Goal: Transaction & Acquisition: Purchase product/service

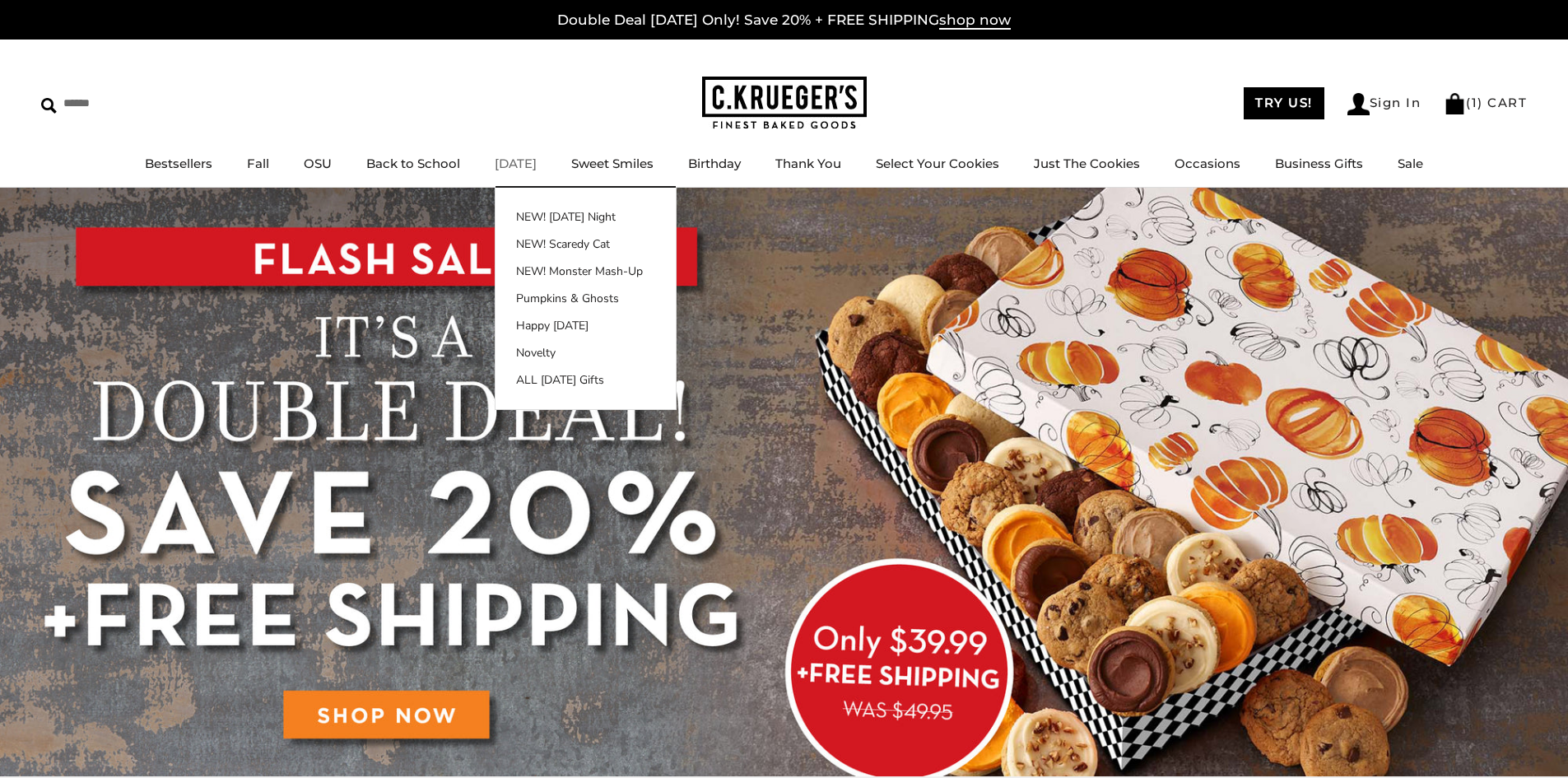
click at [524, 160] on link "[DATE]" at bounding box center [515, 163] width 42 height 15
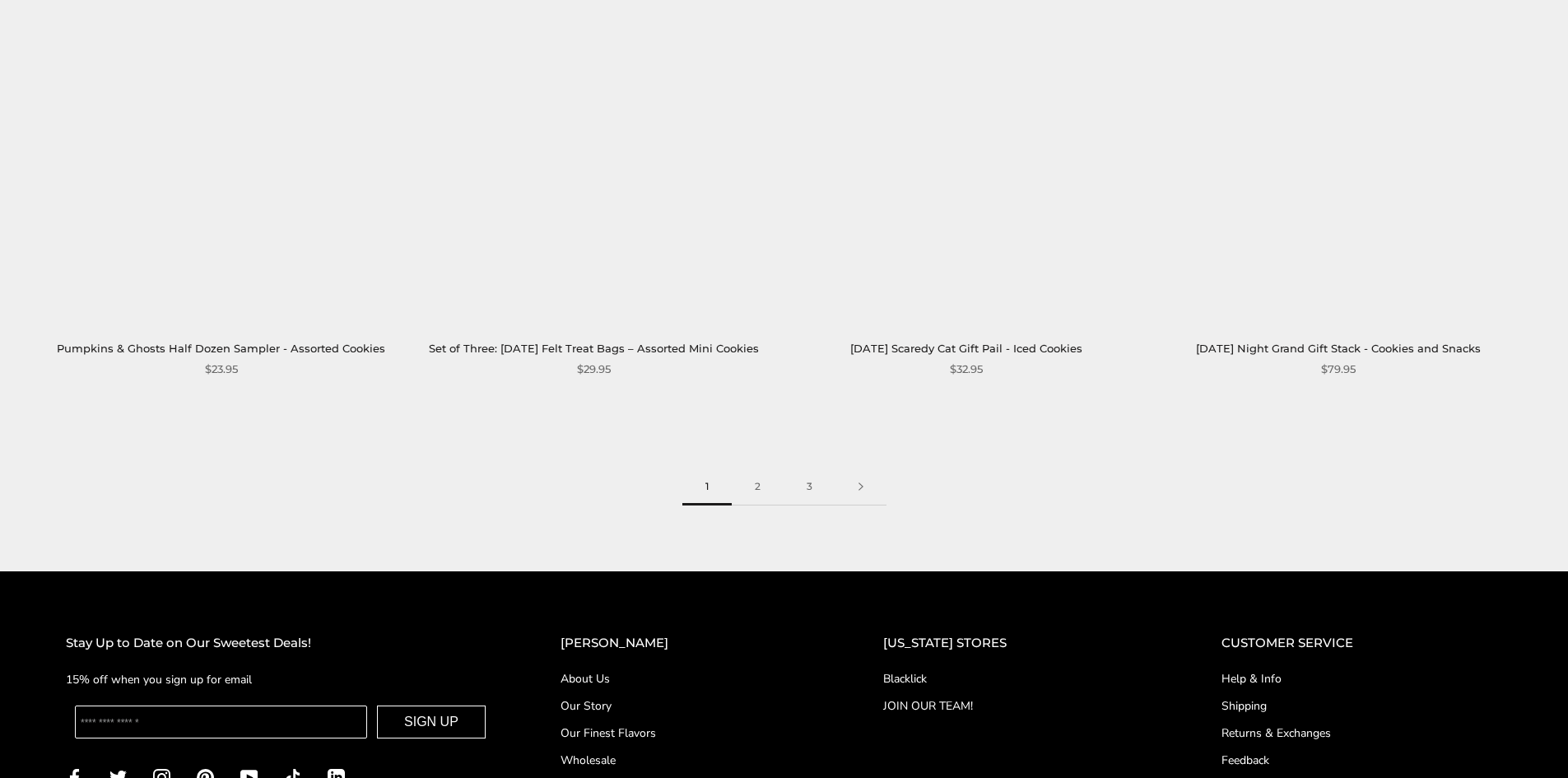
scroll to position [2717, 0]
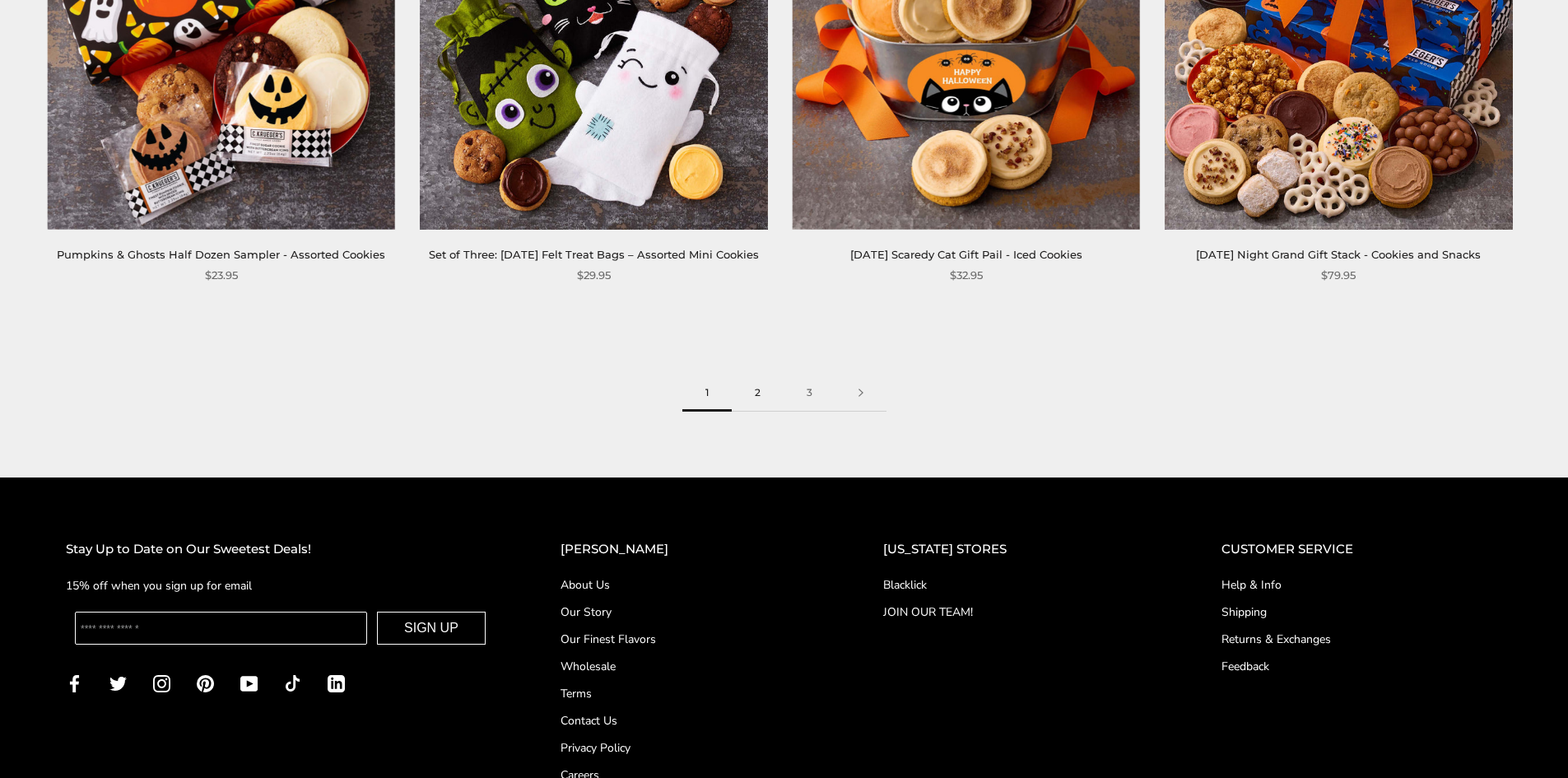
click at [756, 412] on link "2" at bounding box center [758, 392] width 52 height 37
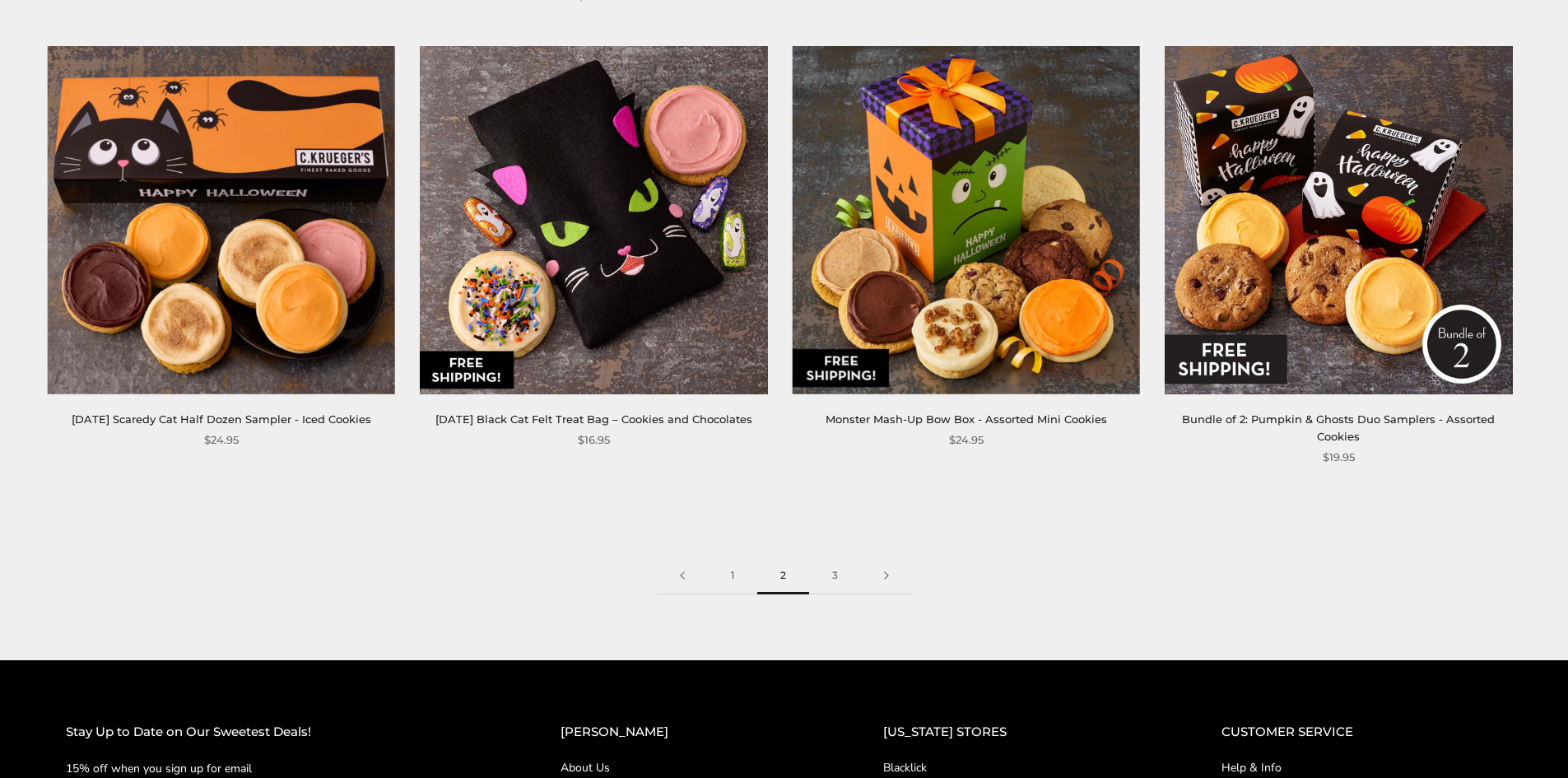
scroll to position [2634, 0]
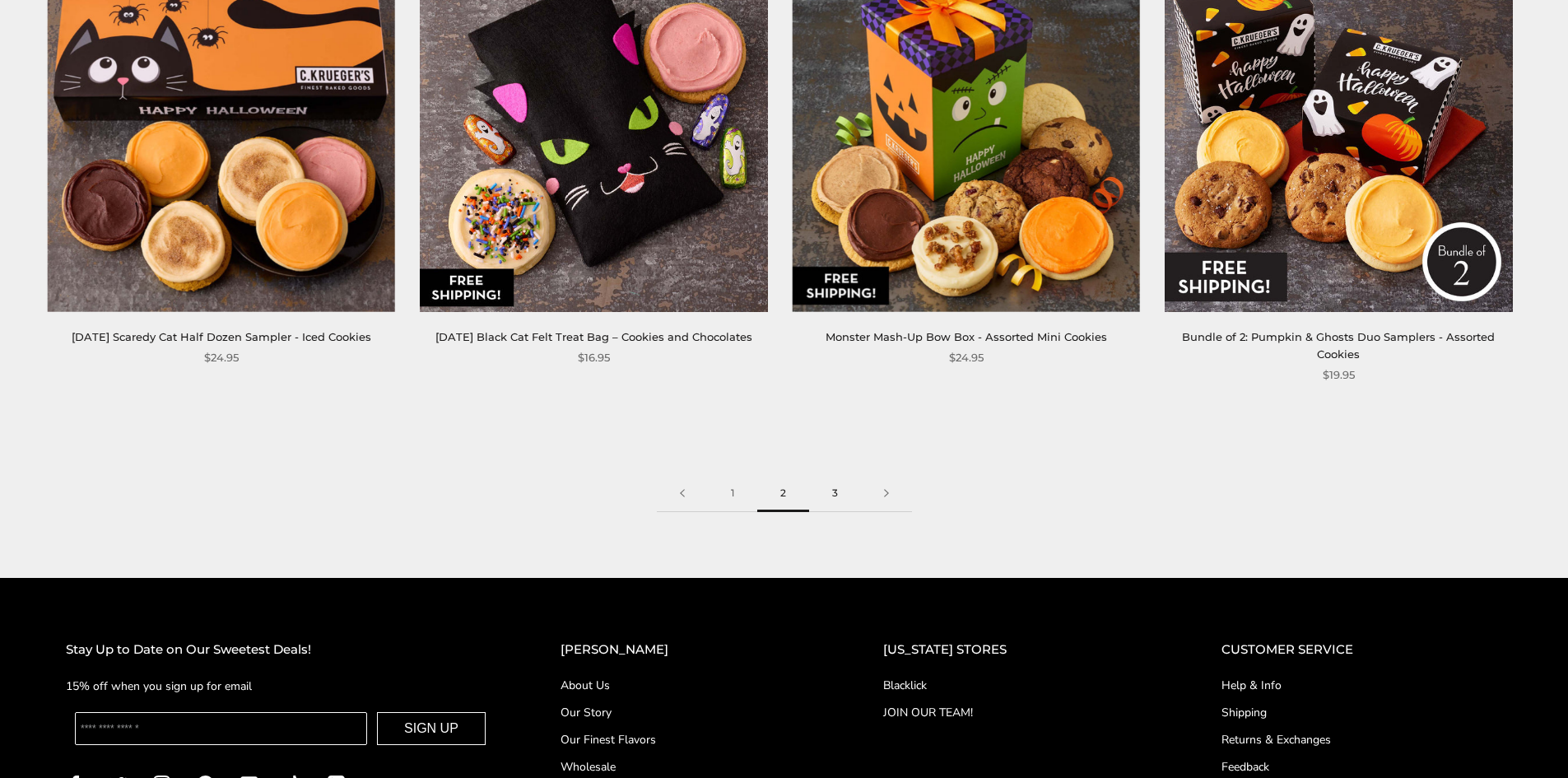
click at [836, 477] on link "3" at bounding box center [835, 493] width 52 height 37
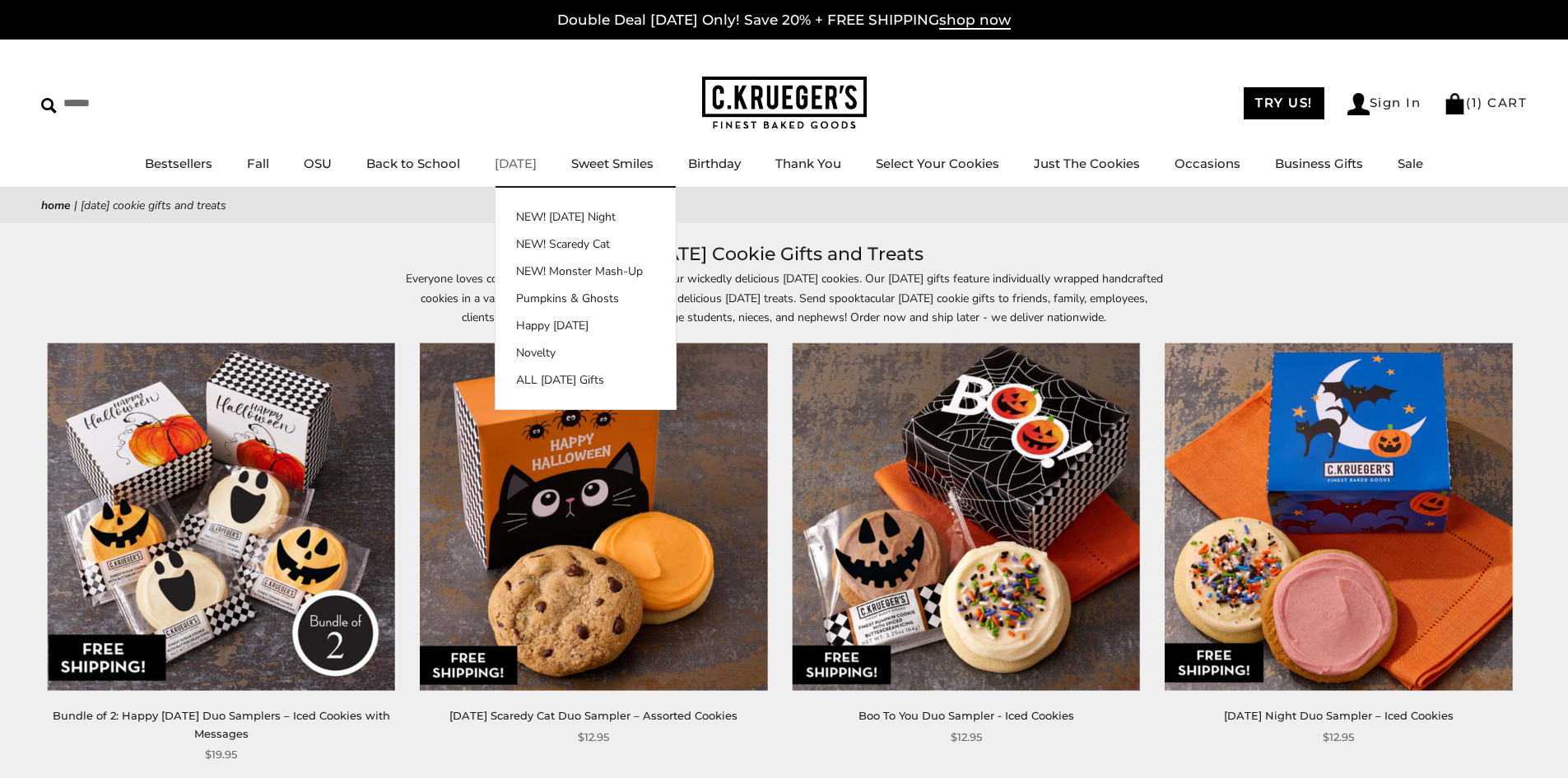
click at [496, 158] on link "[DATE]" at bounding box center [515, 163] width 42 height 15
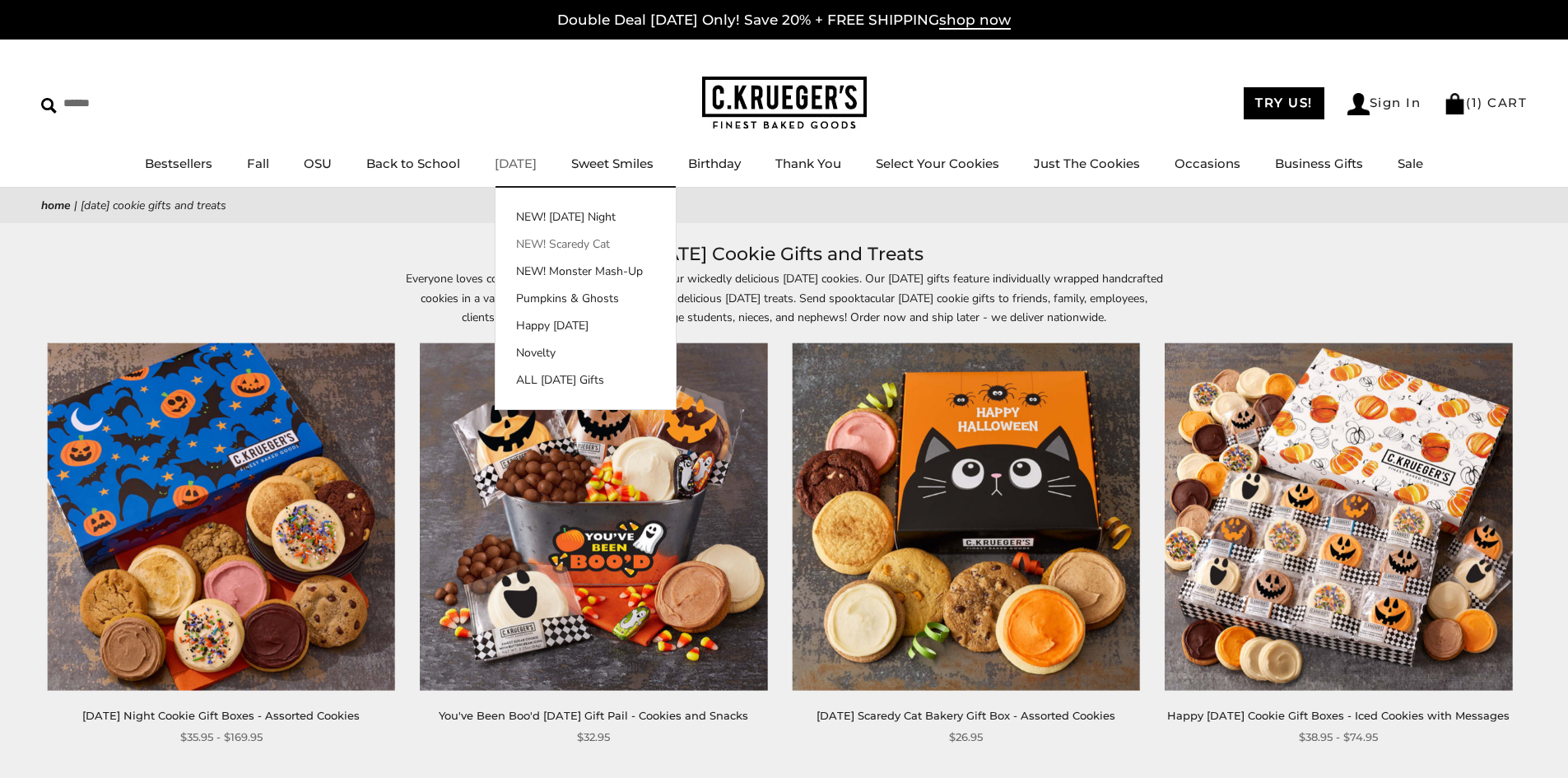
click at [572, 245] on link "NEW! Scaredy Cat" at bounding box center [585, 244] width 180 height 17
